Goal: Task Accomplishment & Management: Use online tool/utility

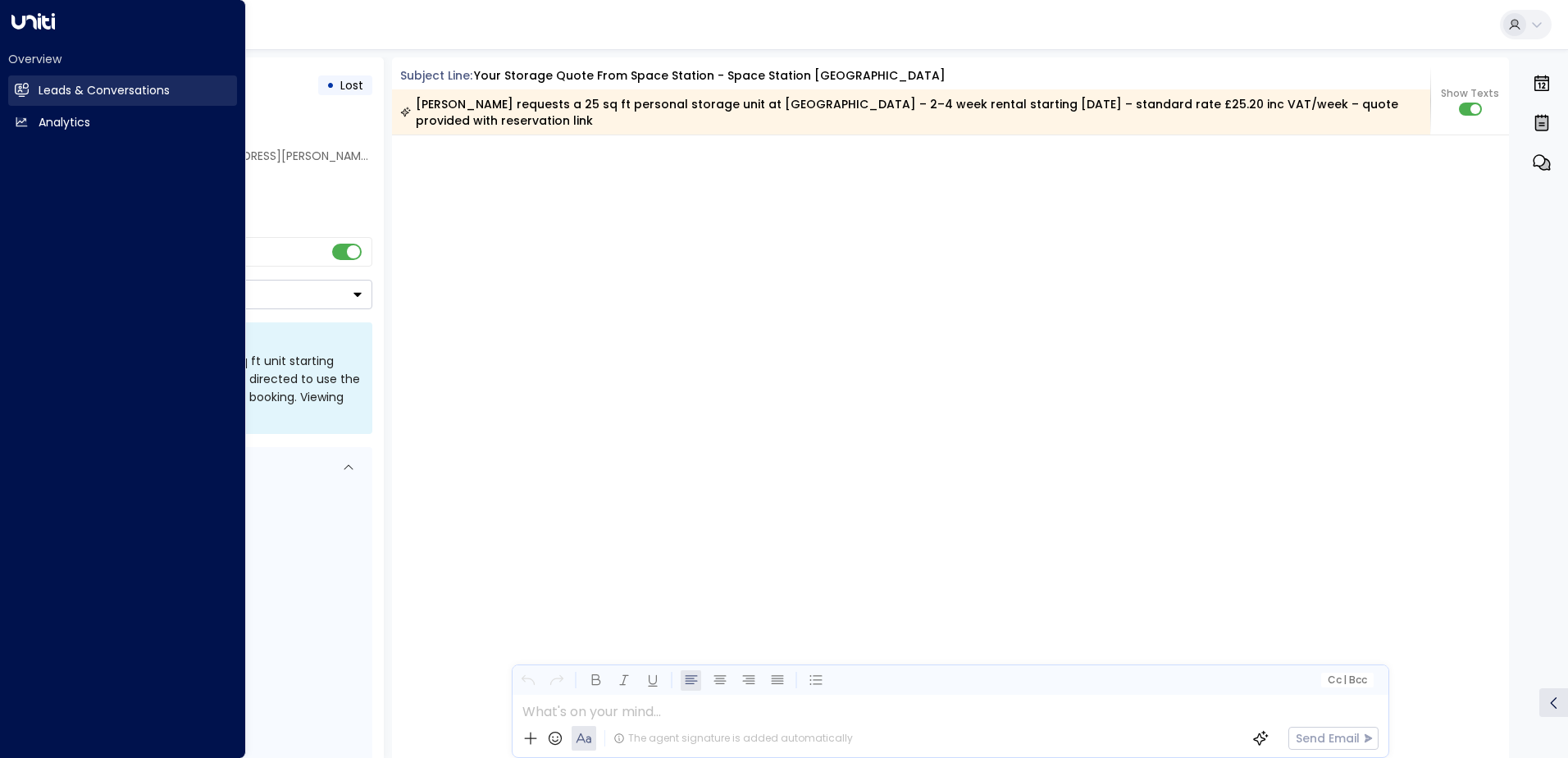
scroll to position [2472, 0]
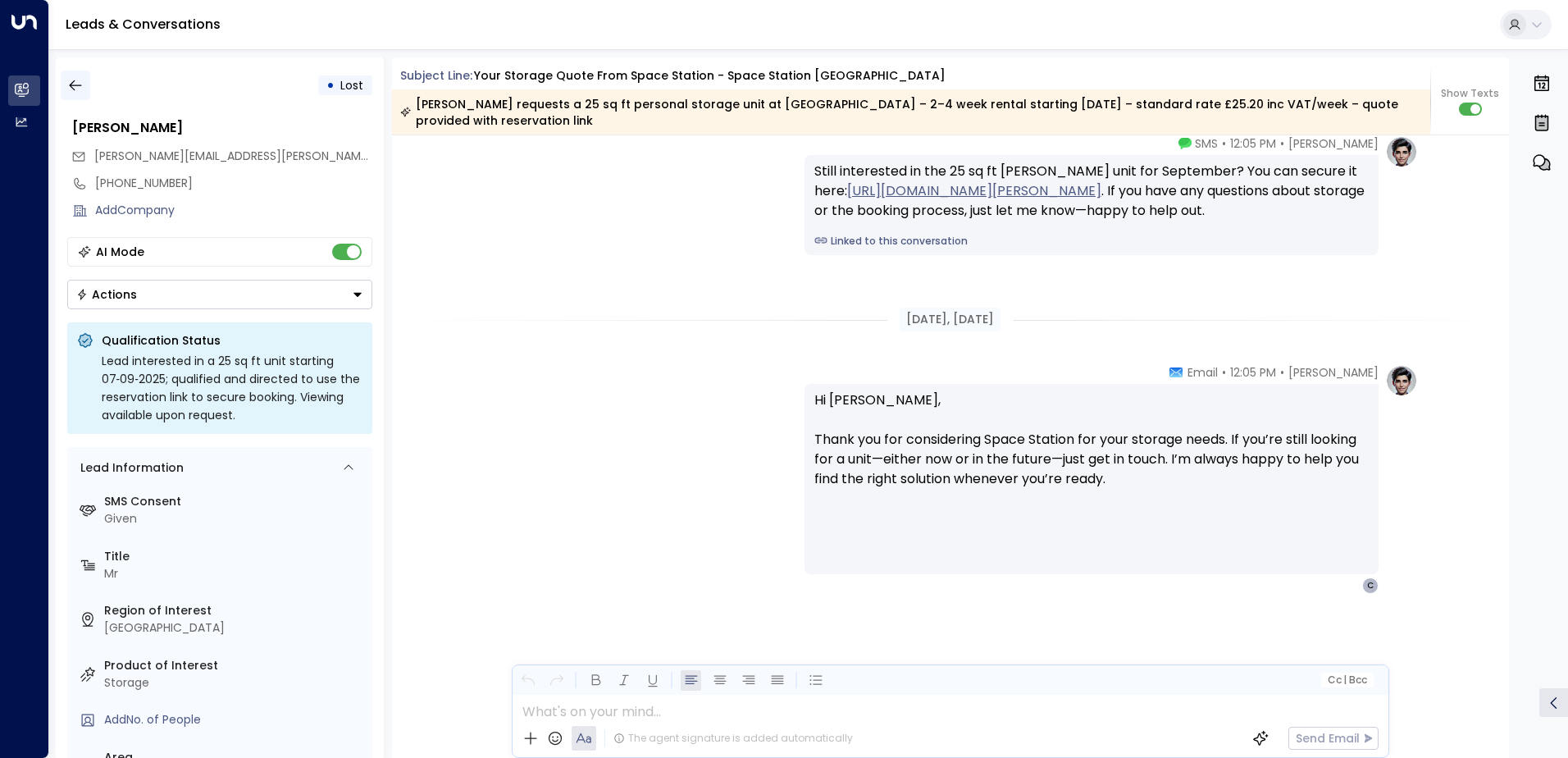
click at [76, 87] on icon "button" at bounding box center [75, 85] width 16 height 16
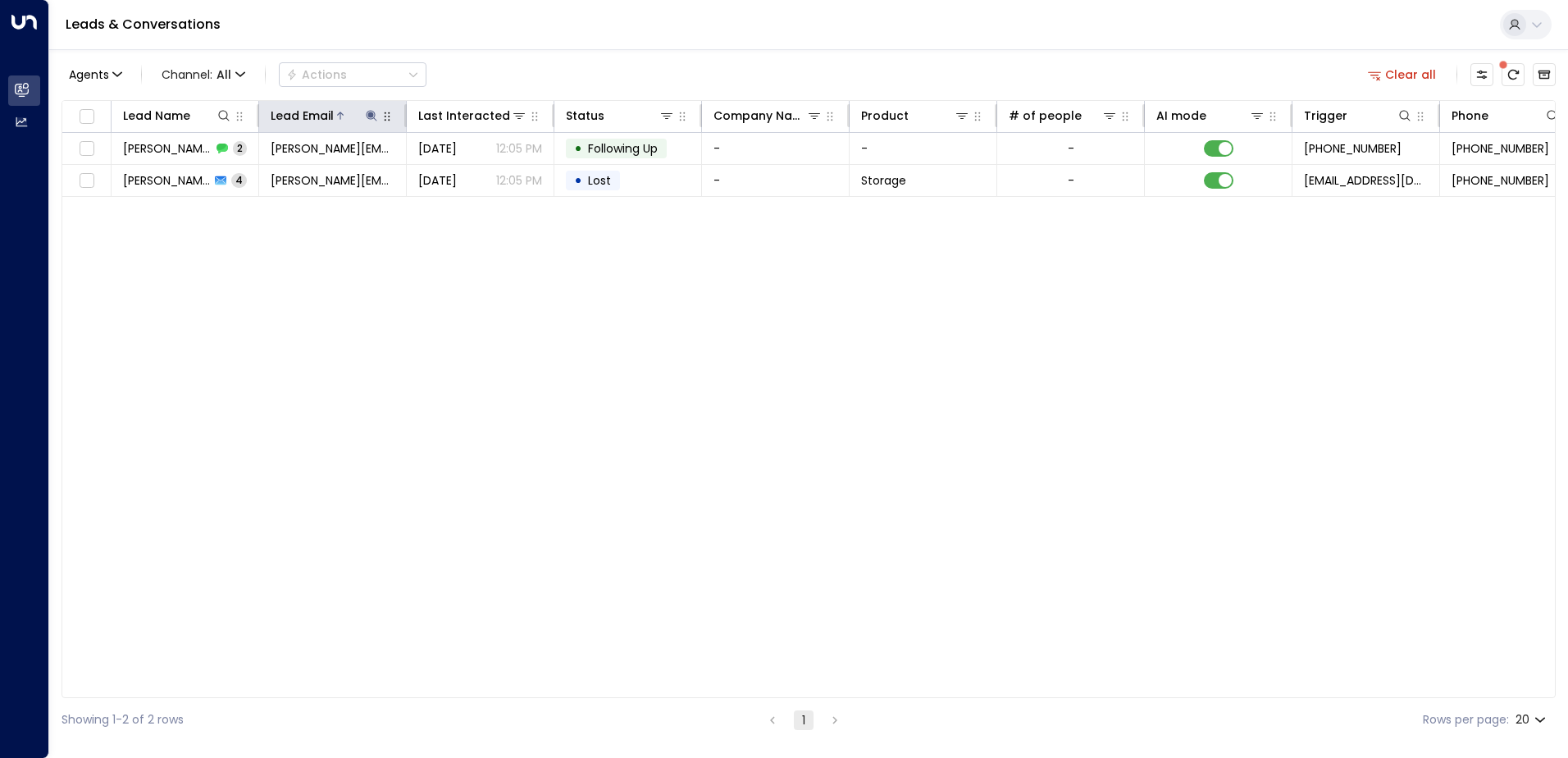
click at [372, 118] on icon at bounding box center [371, 115] width 13 height 13
click at [473, 175] on icon "button" at bounding box center [473, 175] width 13 height 13
click at [311, 175] on input "text" at bounding box center [371, 175] width 226 height 30
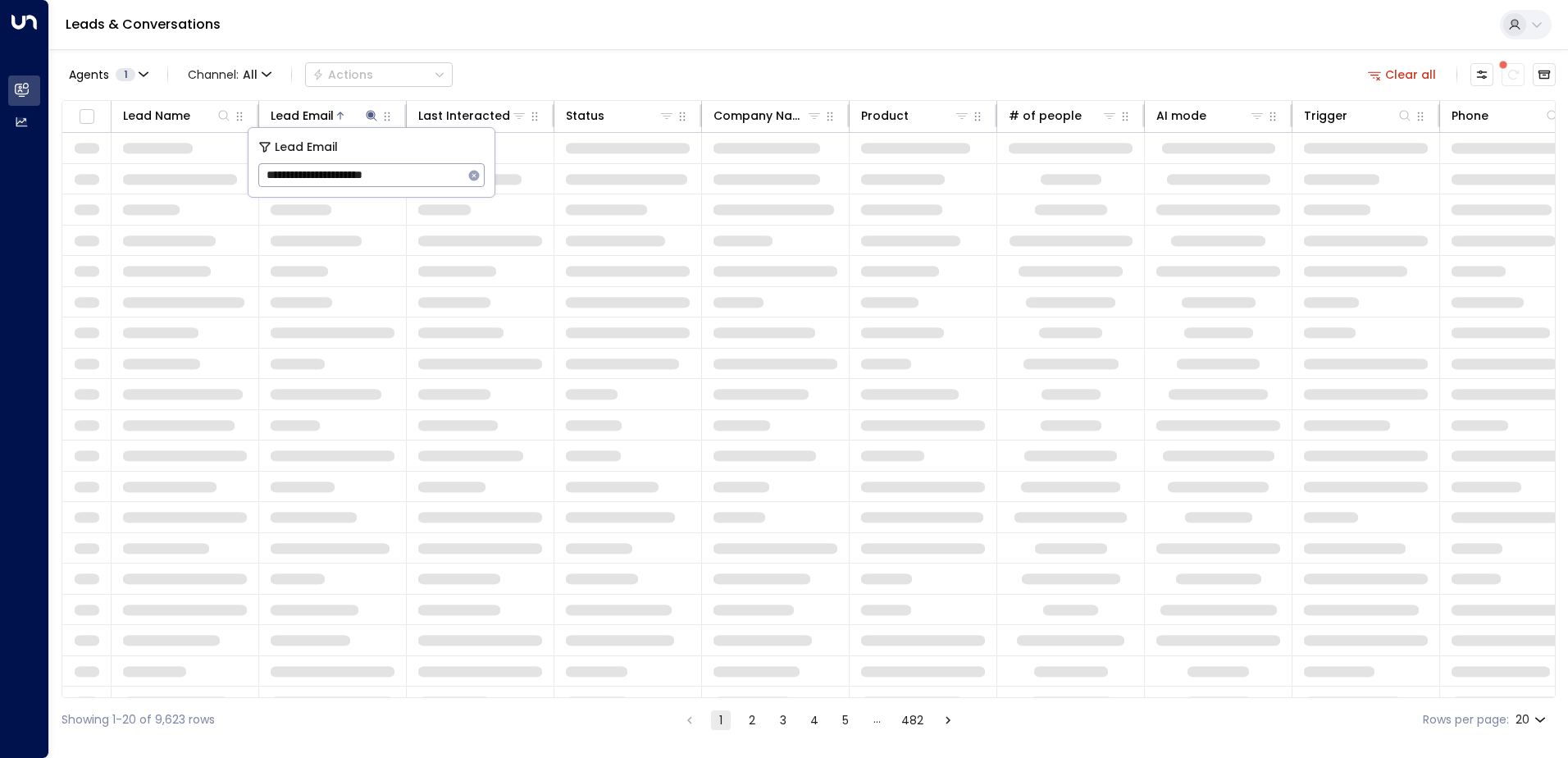
type input "**********"
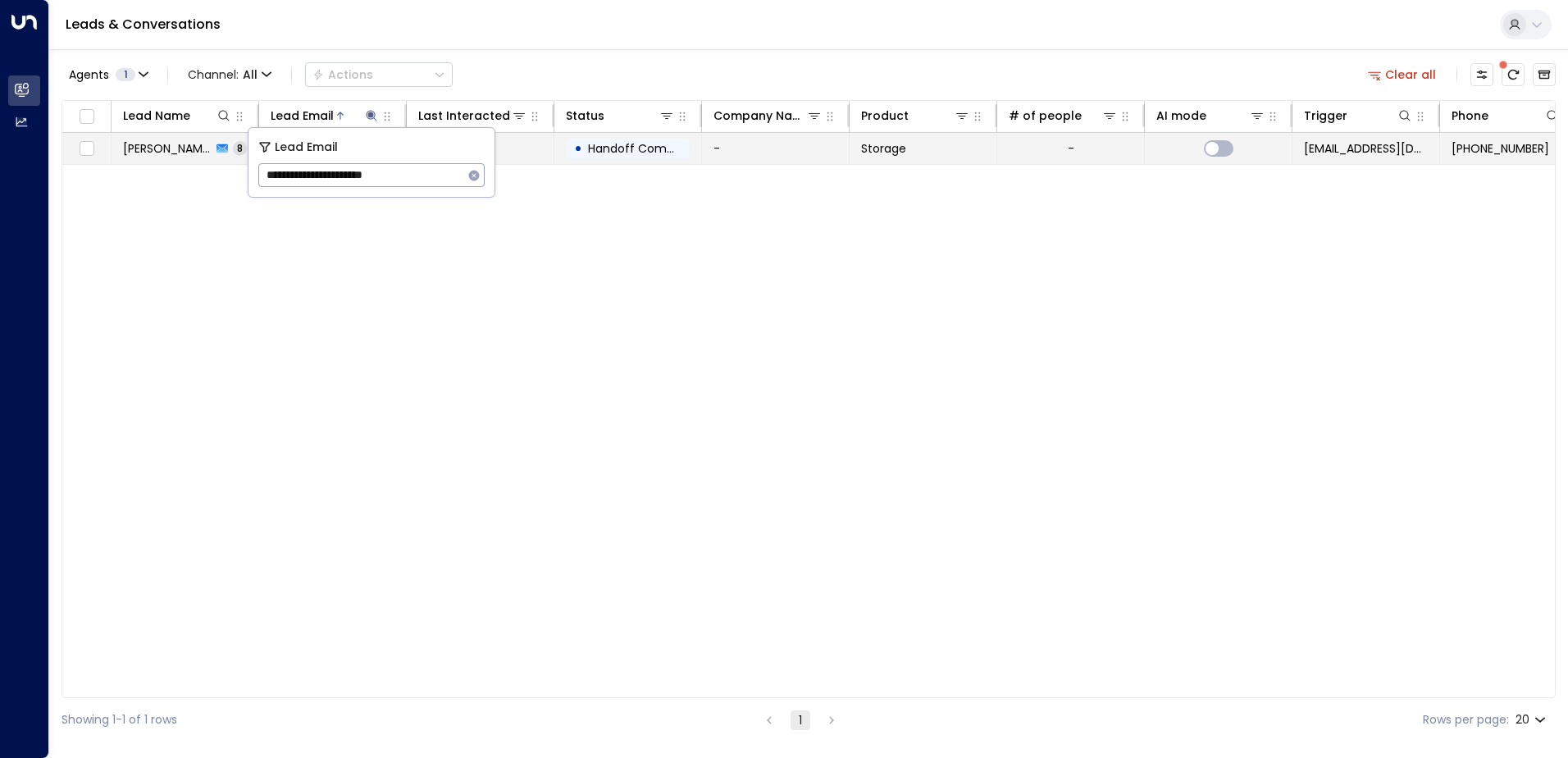
click at [751, 141] on td "-" at bounding box center [776, 148] width 147 height 31
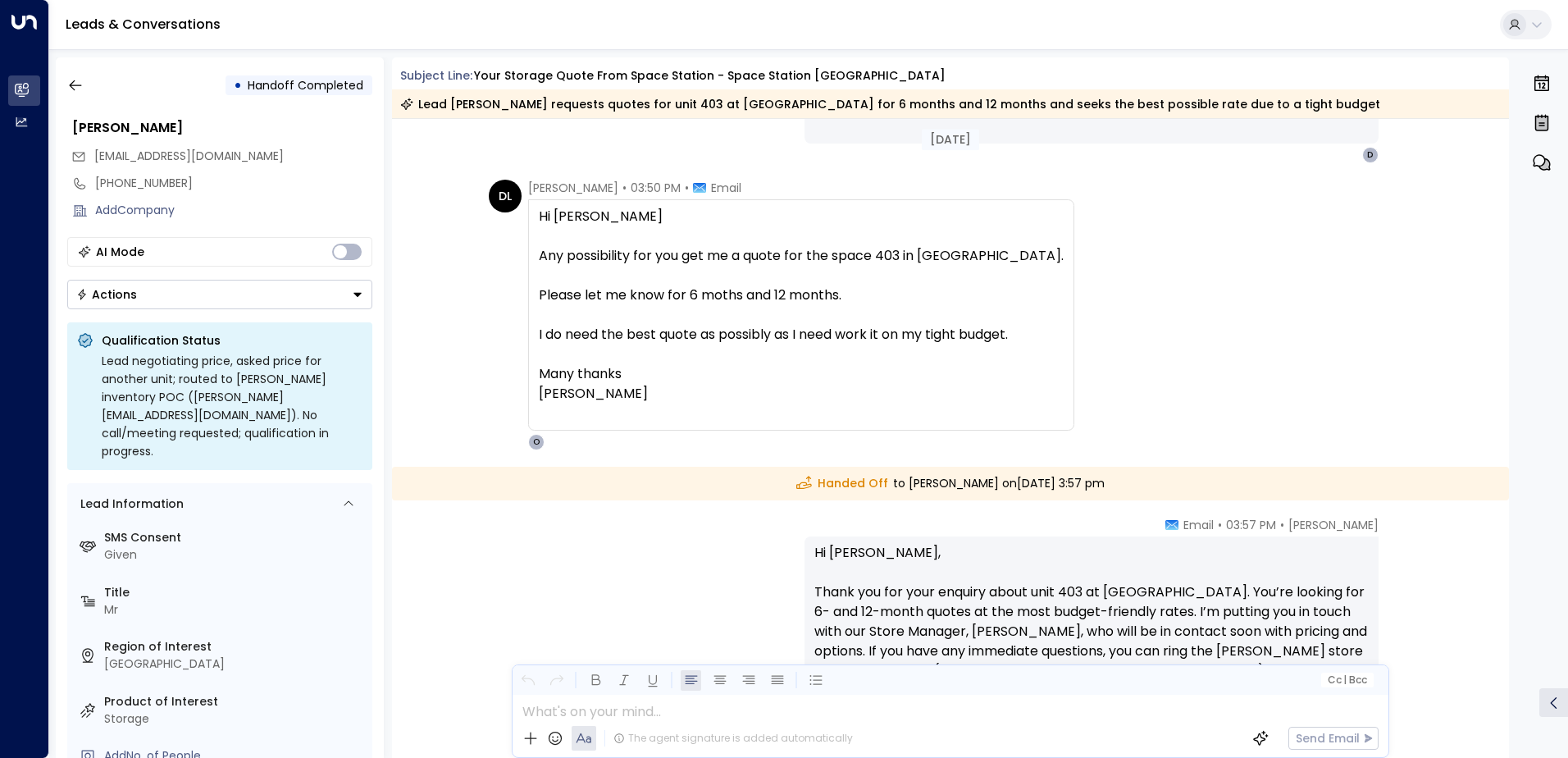
scroll to position [3101, 0]
click at [69, 86] on icon "button" at bounding box center [75, 85] width 16 height 16
